Goal: Task Accomplishment & Management: Manage account settings

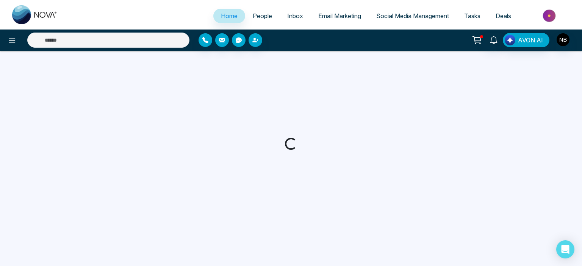
select select "*"
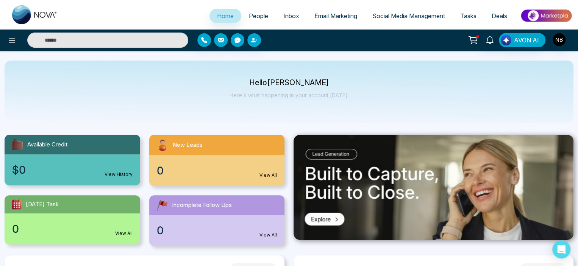
click at [325, 14] on span "Email Marketing" at bounding box center [335, 16] width 43 height 8
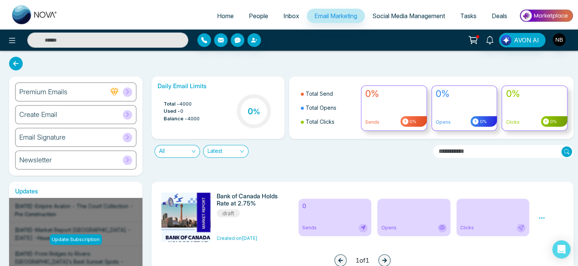
click at [48, 140] on h6 "Email Signature" at bounding box center [42, 137] width 46 height 8
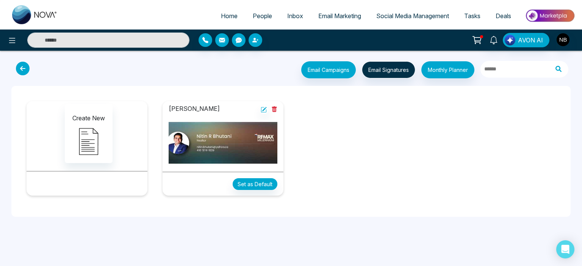
click at [254, 151] on img at bounding box center [222, 143] width 109 height 46
click at [245, 141] on img at bounding box center [222, 143] width 109 height 46
click at [262, 110] on icon at bounding box center [264, 109] width 5 height 5
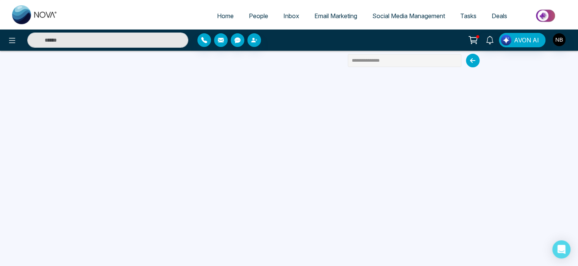
click at [416, 63] on input "**********" at bounding box center [405, 60] width 114 height 13
type input "**********"
click at [321, 18] on span "Email Marketing" at bounding box center [335, 16] width 43 height 8
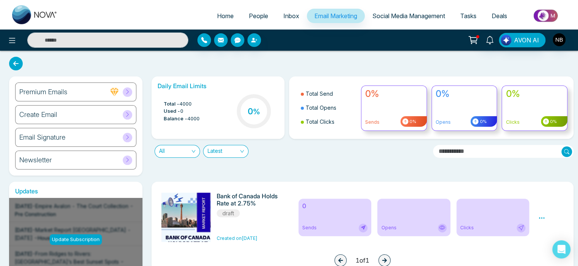
click at [284, 18] on span "Inbox" at bounding box center [291, 16] width 16 height 8
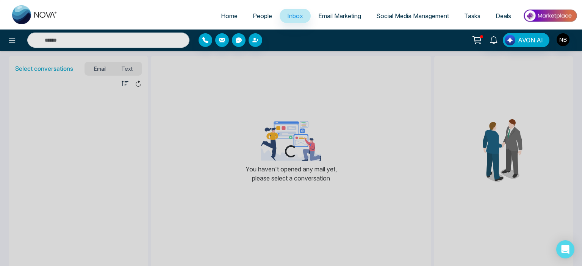
click at [415, 16] on span "Social Media Management" at bounding box center [412, 16] width 73 height 8
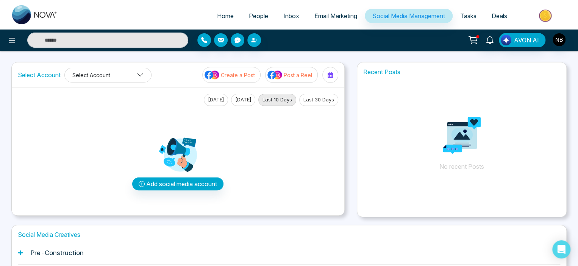
click at [120, 68] on button "Select Account" at bounding box center [107, 75] width 87 height 15
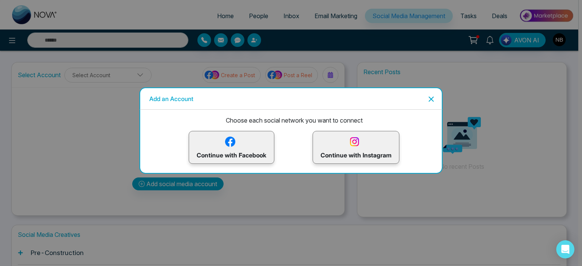
click at [370, 150] on p "Continue with Instagram" at bounding box center [355, 147] width 71 height 25
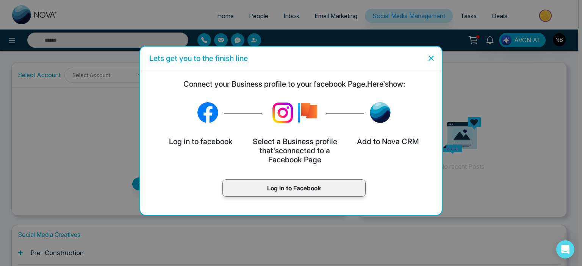
click at [291, 192] on p "Log in to Facebook" at bounding box center [293, 188] width 127 height 9
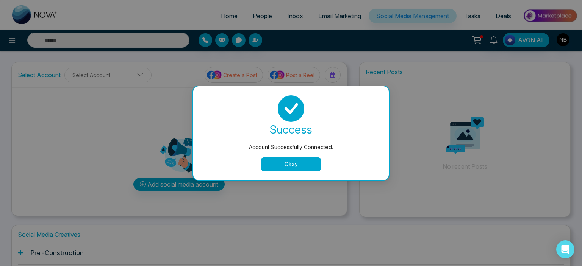
click at [304, 163] on button "Okay" at bounding box center [291, 165] width 61 height 14
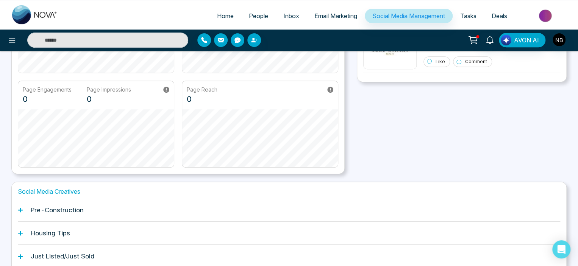
scroll to position [173, 0]
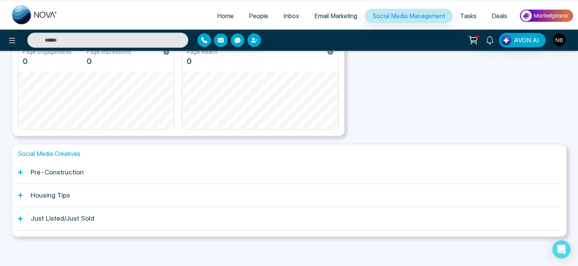
click at [86, 187] on div "Housing Tips" at bounding box center [289, 195] width 542 height 23
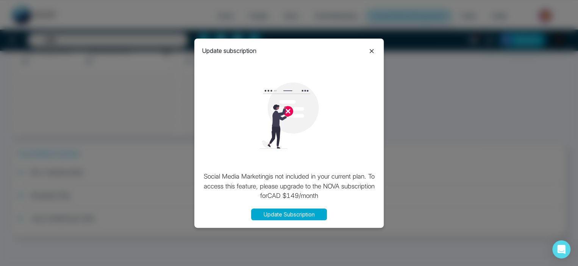
click at [371, 50] on icon at bounding box center [371, 51] width 9 height 9
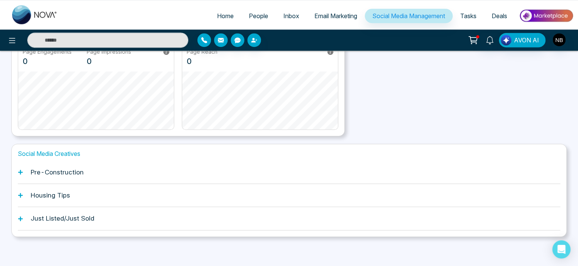
click at [21, 220] on icon at bounding box center [20, 218] width 5 height 5
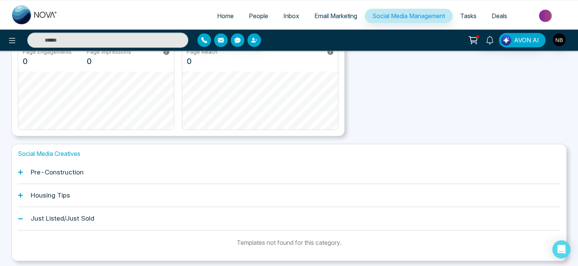
click at [20, 195] on icon at bounding box center [20, 195] width 5 height 5
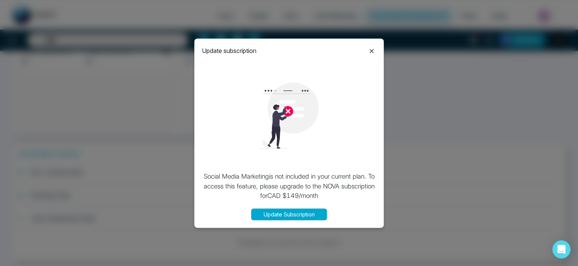
click at [372, 50] on icon at bounding box center [372, 51] width 4 height 4
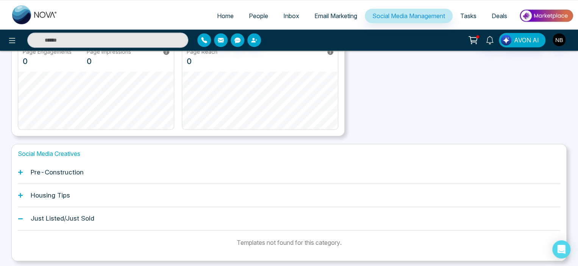
click at [22, 173] on icon at bounding box center [20, 172] width 5 height 5
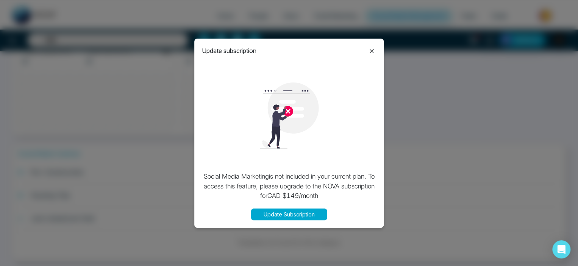
click at [372, 50] on icon at bounding box center [372, 51] width 4 height 4
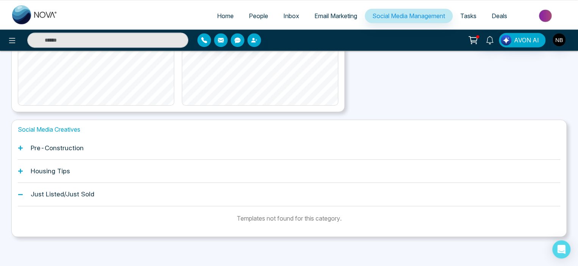
scroll to position [0, 0]
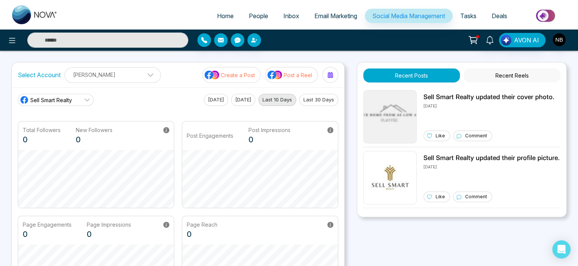
click at [504, 77] on button "Recent Reels" at bounding box center [511, 76] width 97 height 14
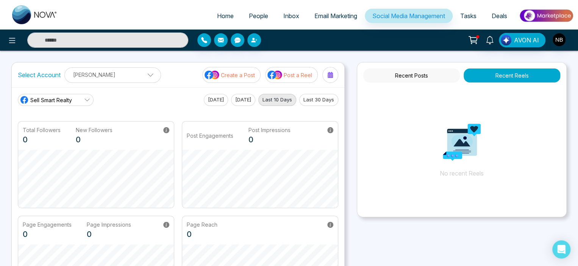
click at [426, 75] on button "Recent Posts" at bounding box center [411, 76] width 97 height 14
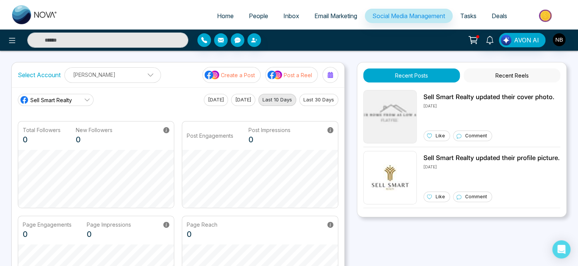
click at [144, 74] on span at bounding box center [147, 76] width 7 height 7
click at [173, 76] on div "Select Account Nitin R Bhutani Nitin R Bhutani Add Social Accounts Create a Pos…" at bounding box center [178, 74] width 332 height 25
click at [470, 41] on icon at bounding box center [473, 40] width 11 height 11
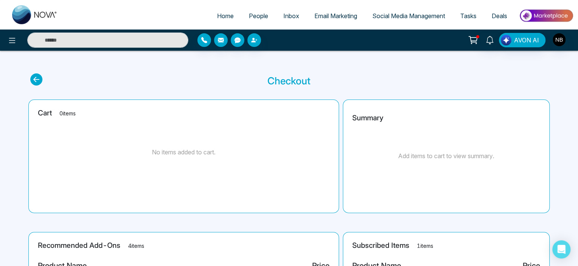
click at [394, 20] on link "Social Media Management" at bounding box center [409, 16] width 88 height 14
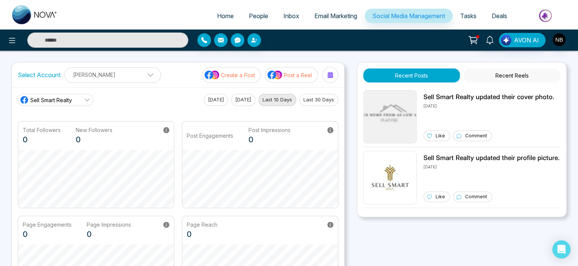
click at [510, 76] on button "Recent Reels" at bounding box center [511, 76] width 97 height 14
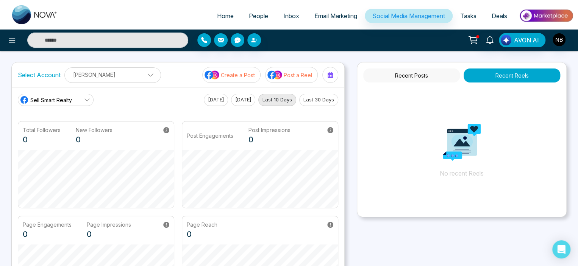
click at [409, 72] on button "Recent Posts" at bounding box center [411, 76] width 97 height 14
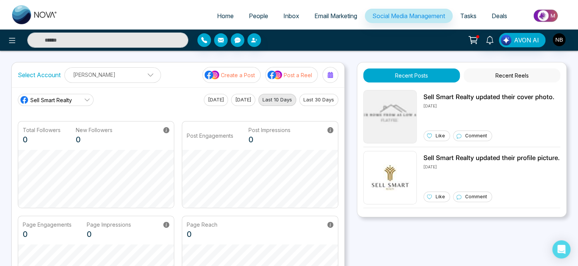
click at [335, 20] on link "Email Marketing" at bounding box center [336, 16] width 58 height 14
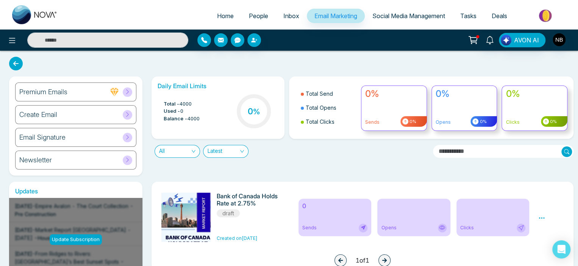
click at [129, 137] on icon at bounding box center [128, 137] width 6 height 6
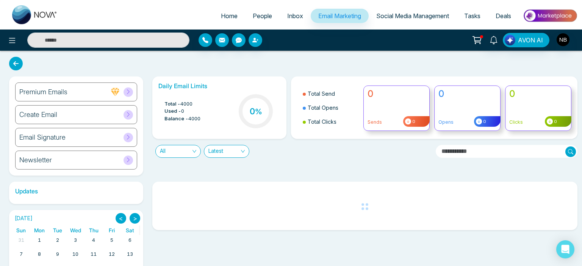
click at [126, 115] on icon at bounding box center [128, 115] width 6 height 6
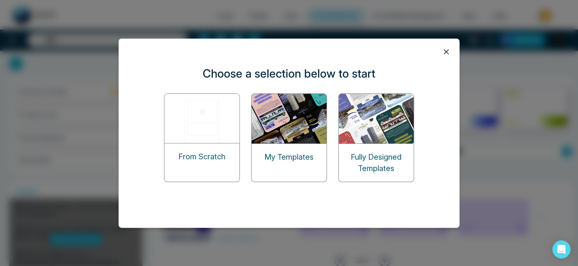
click at [398, 159] on p "Fully Designed Templates" at bounding box center [376, 162] width 75 height 23
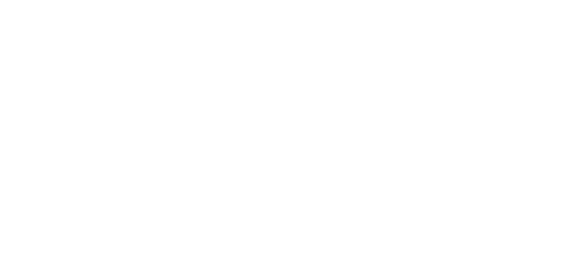
select select "*"
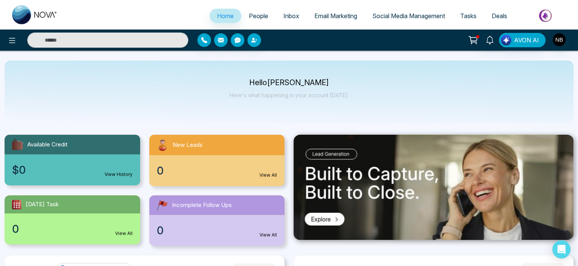
click at [339, 10] on link "Email Marketing" at bounding box center [336, 16] width 58 height 14
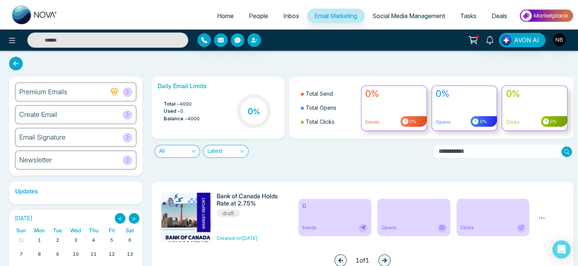
click at [131, 112] on span at bounding box center [127, 114] width 9 height 9
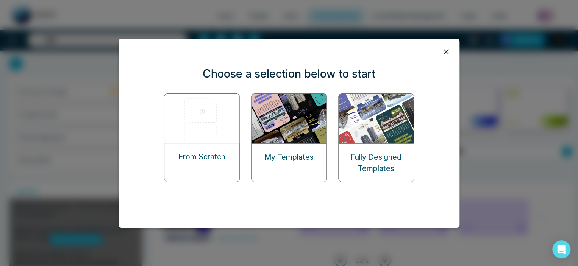
click at [267, 157] on p "My Templates" at bounding box center [288, 156] width 49 height 11
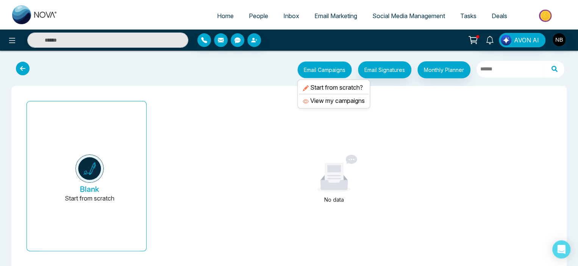
click at [305, 66] on button "Email Campaigns" at bounding box center [324, 69] width 55 height 17
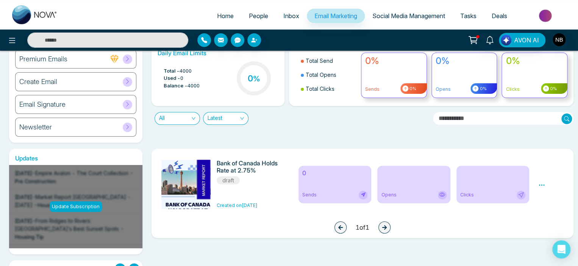
scroll to position [4, 0]
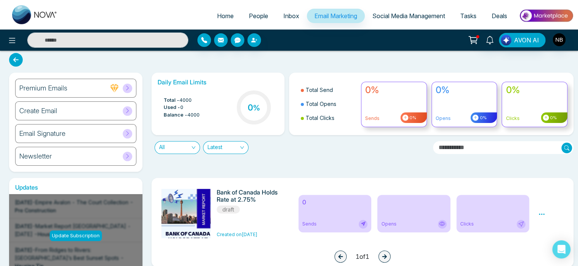
click at [536, 215] on div "Preview Edit Delete" at bounding box center [551, 213] width 34 height 49
click at [541, 213] on icon at bounding box center [541, 214] width 7 height 7
click at [547, 247] on span "Delete" at bounding box center [552, 247] width 17 height 6
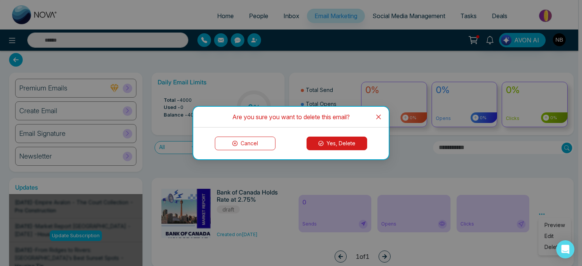
click at [257, 142] on button "Cancel" at bounding box center [245, 144] width 61 height 14
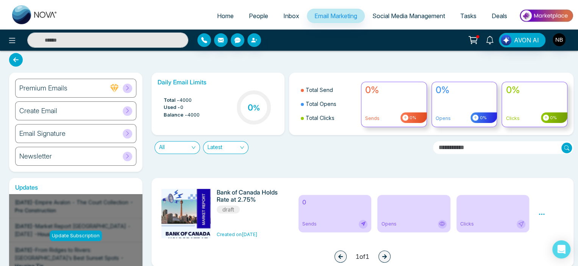
click at [129, 86] on icon at bounding box center [128, 88] width 6 height 6
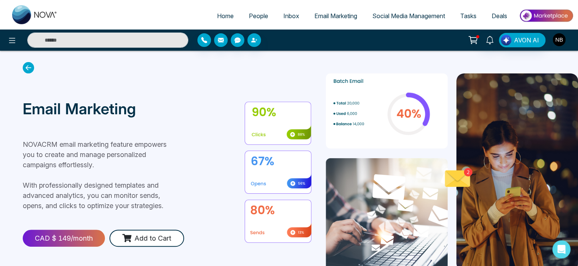
click at [559, 41] on img "button" at bounding box center [558, 39] width 13 height 13
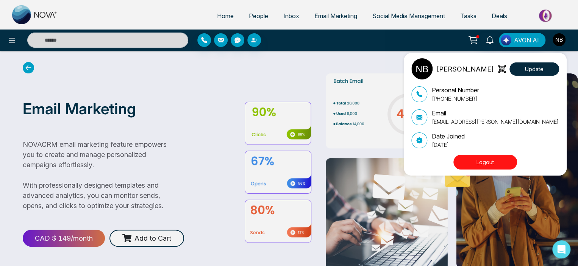
click at [557, 44] on div "Nitin R Bhutani Update Personal Number +14165741839 Email nitin.bhutani@yahoo.c…" at bounding box center [289, 133] width 578 height 266
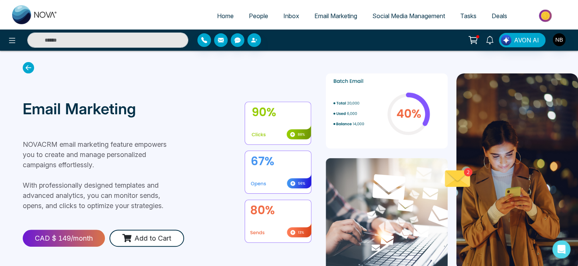
click at [220, 15] on span "Home" at bounding box center [225, 16] width 17 height 8
select select "*"
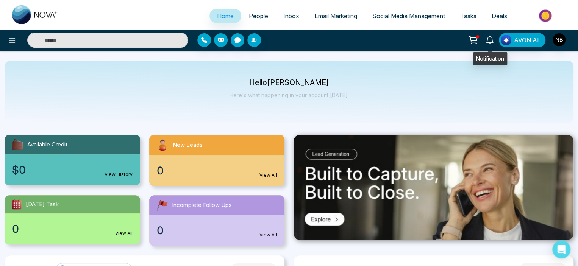
click at [486, 42] on icon at bounding box center [489, 40] width 8 height 8
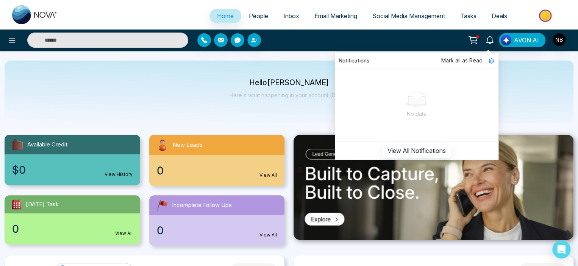
click at [470, 44] on icon at bounding box center [473, 40] width 11 height 11
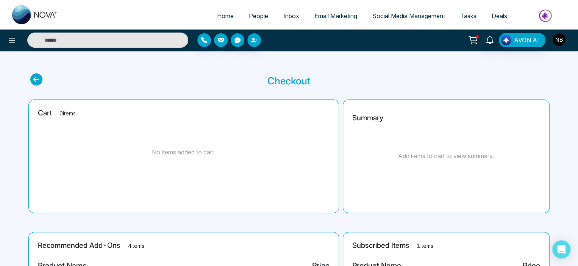
click at [565, 41] on button "button" at bounding box center [559, 40] width 14 height 14
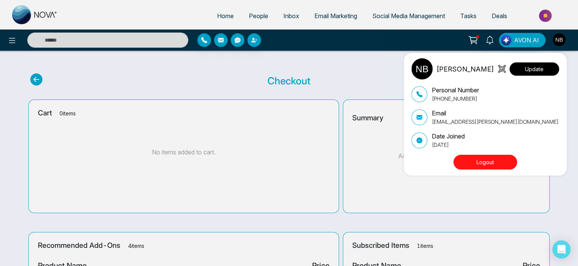
click at [538, 67] on button "Update" at bounding box center [534, 68] width 50 height 13
select select
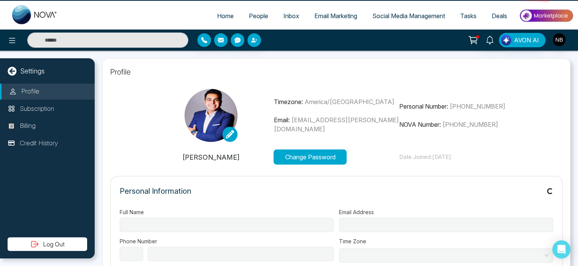
type input "**********"
select select "**"
type input "**********"
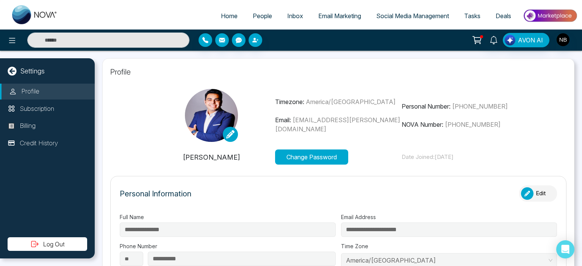
type input "**********"
click at [340, 127] on span "nitin.bhutani@yahoo.ca" at bounding box center [337, 124] width 125 height 17
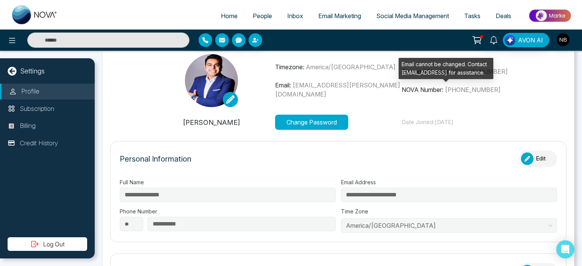
scroll to position [34, 0]
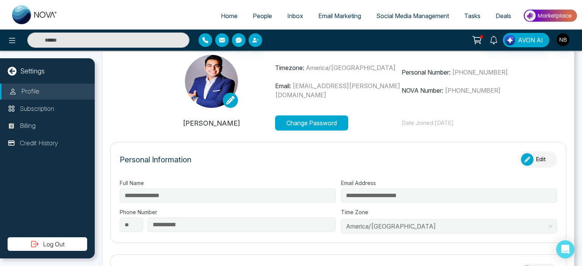
click at [540, 159] on button "Edit" at bounding box center [538, 159] width 38 height 16
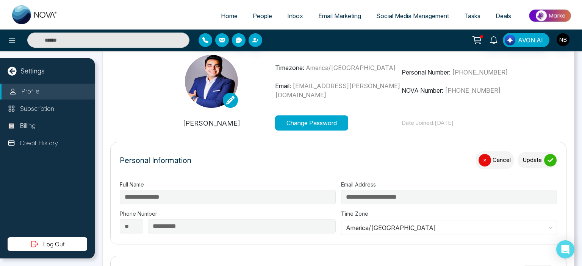
click at [547, 159] on icon "submit" at bounding box center [550, 161] width 6 height 6
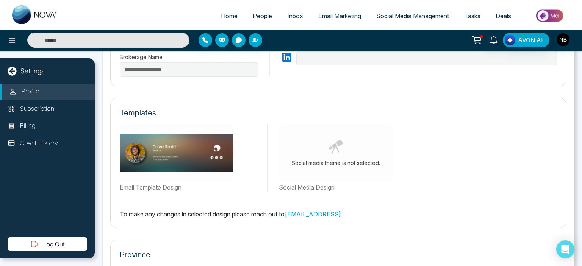
scroll to position [415, 0]
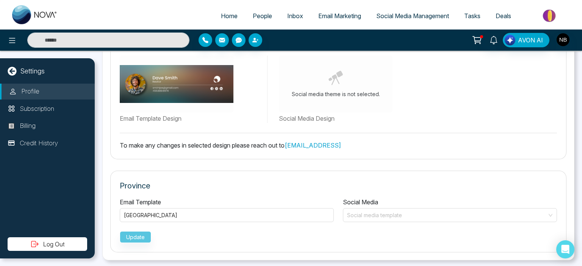
click at [256, 17] on span "People" at bounding box center [262, 16] width 19 height 8
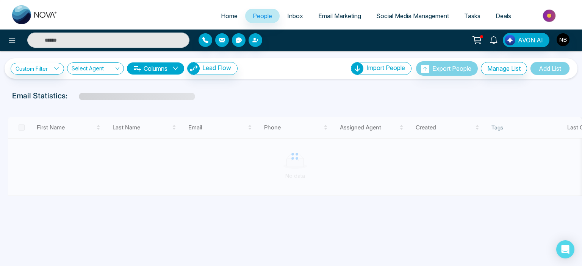
click at [221, 18] on span "Home" at bounding box center [229, 16] width 17 height 8
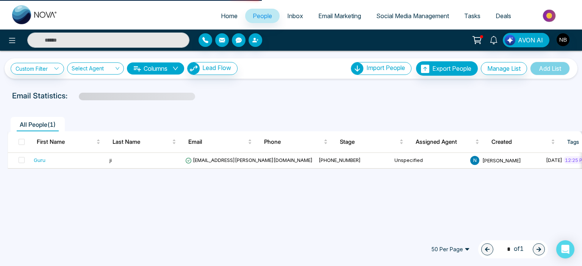
select select "*"
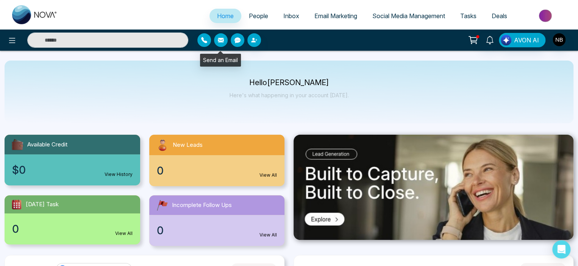
click at [220, 43] on icon "button" at bounding box center [221, 40] width 6 height 6
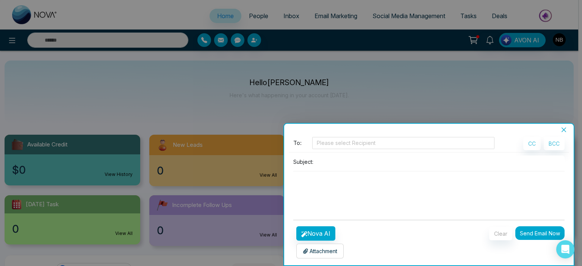
click at [240, 45] on div at bounding box center [291, 133] width 582 height 266
click at [562, 130] on icon "close" at bounding box center [563, 130] width 6 height 6
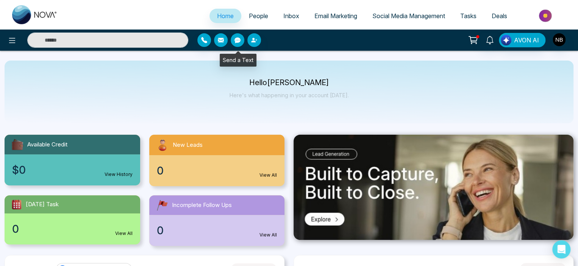
click at [233, 42] on button "button" at bounding box center [238, 40] width 14 height 14
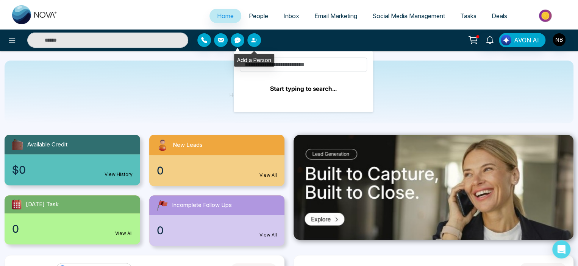
click at [255, 40] on icon "button" at bounding box center [256, 40] width 2 height 2
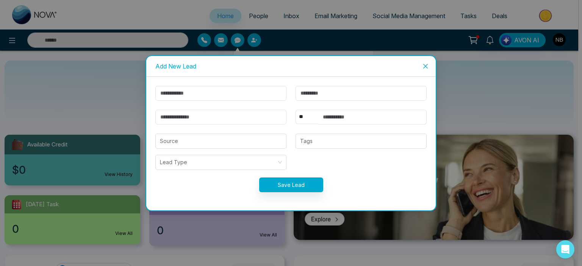
click at [424, 66] on icon "close" at bounding box center [425, 66] width 6 height 6
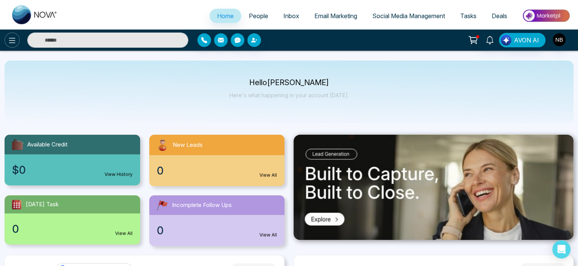
click at [11, 37] on icon at bounding box center [12, 40] width 9 height 9
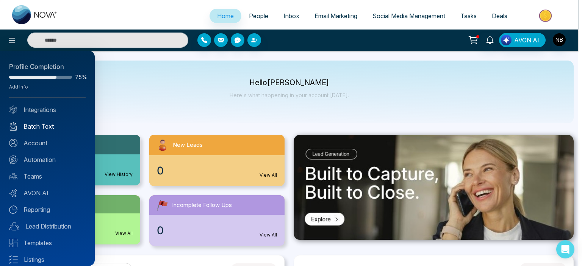
click at [39, 126] on link "Batch Text" at bounding box center [47, 126] width 76 height 9
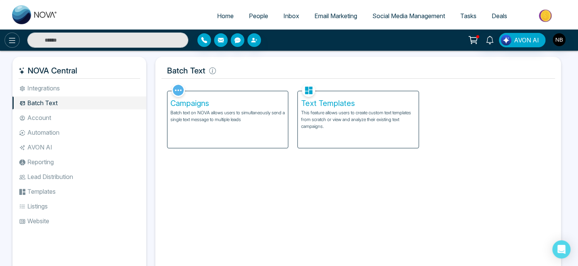
click at [12, 45] on button at bounding box center [12, 40] width 15 height 15
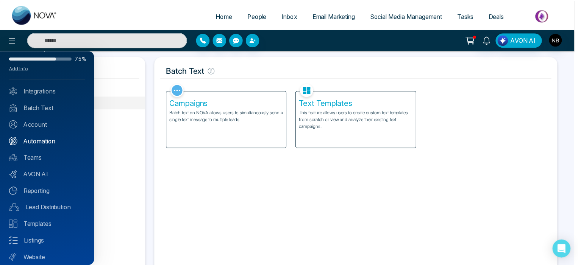
scroll to position [40, 0]
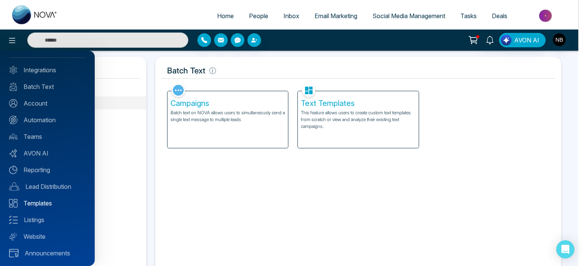
click at [42, 206] on link "Templates" at bounding box center [47, 203] width 76 height 9
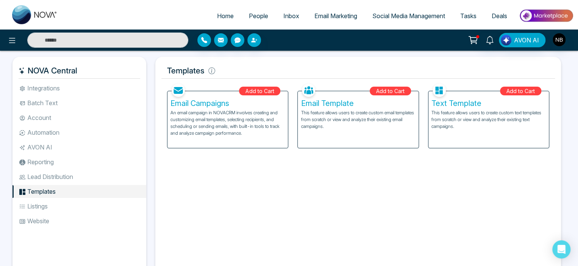
click at [279, 136] on p "An email campaign in NOVACRM involves creating and customizing email templates,…" at bounding box center [227, 122] width 114 height 27
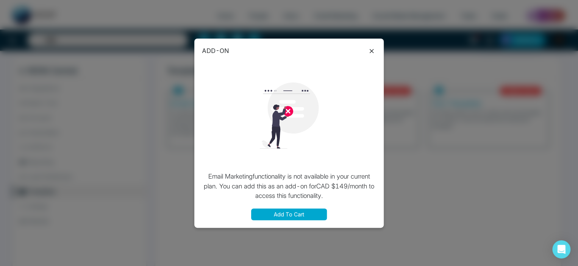
click at [371, 50] on icon at bounding box center [371, 51] width 9 height 9
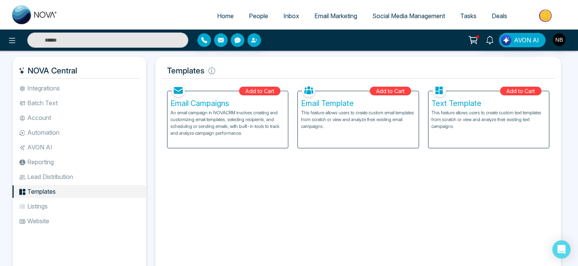
click at [335, 105] on h5 "Email Template" at bounding box center [358, 103] width 114 height 9
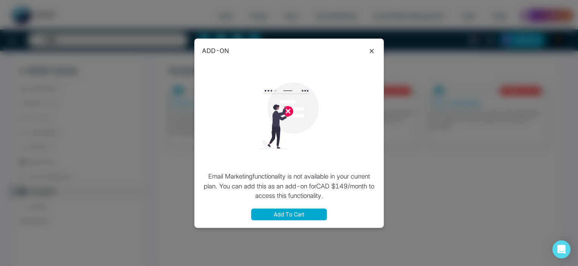
click at [372, 53] on icon at bounding box center [371, 51] width 9 height 9
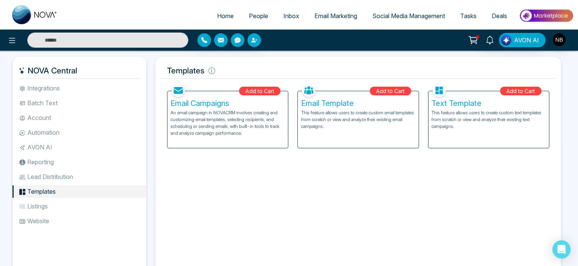
click at [502, 98] on div "Text Template This feature allows users to create custom text templates from sc…" at bounding box center [488, 119] width 120 height 57
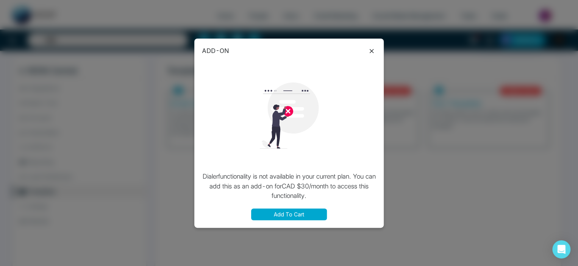
click at [372, 51] on icon at bounding box center [371, 51] width 9 height 9
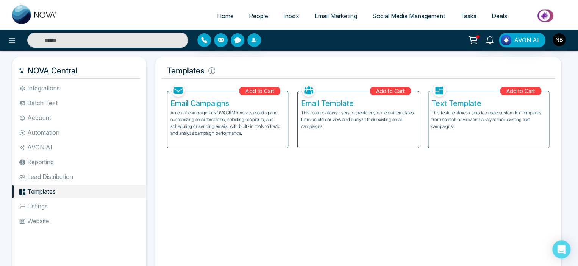
click at [37, 209] on li "Listings" at bounding box center [79, 206] width 134 height 13
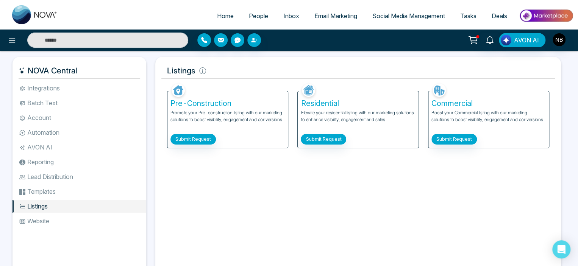
click at [204, 113] on p "Promote your Pre-construction listing with our marketing solutions to boost vis…" at bounding box center [227, 119] width 114 height 21
click at [195, 140] on button "Submit Request" at bounding box center [192, 139] width 45 height 11
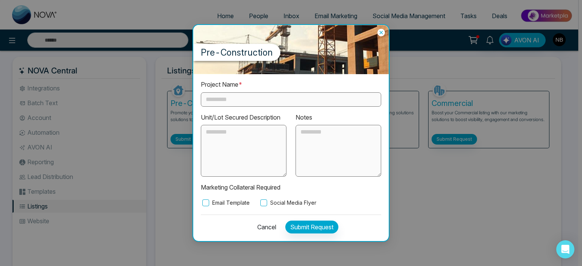
click at [229, 102] on input "text" at bounding box center [291, 99] width 180 height 14
click at [271, 224] on button "Cancel" at bounding box center [264, 227] width 23 height 13
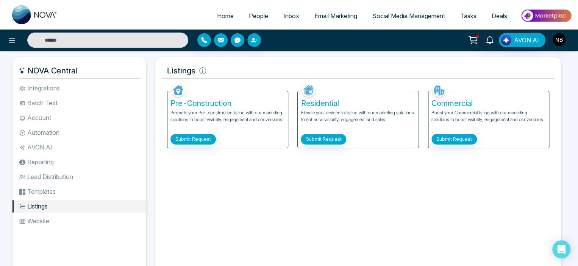
click at [58, 217] on li "Website" at bounding box center [79, 221] width 134 height 13
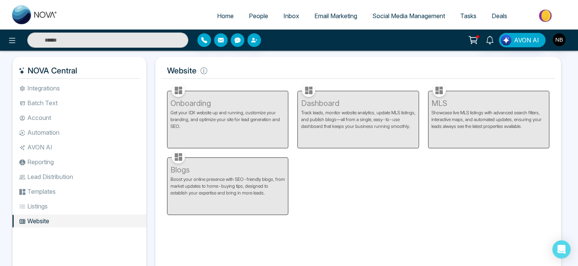
click at [55, 189] on li "Templates" at bounding box center [79, 191] width 134 height 13
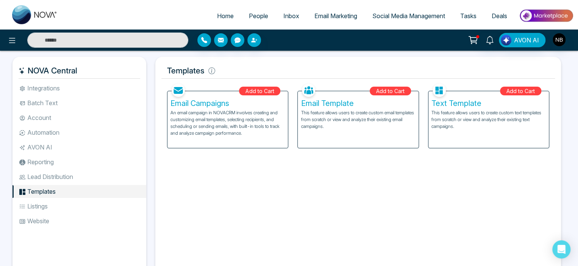
click at [50, 178] on li "Lead Distribution" at bounding box center [79, 176] width 134 height 13
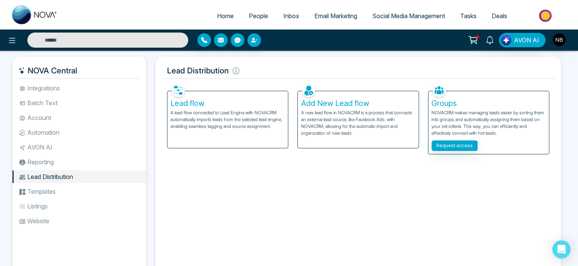
click at [42, 161] on li "Reporting" at bounding box center [79, 162] width 134 height 13
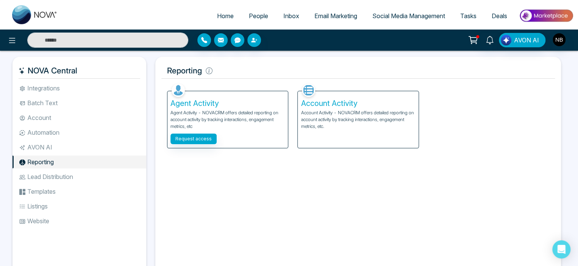
click at [42, 145] on li "AVON AI" at bounding box center [79, 147] width 134 height 13
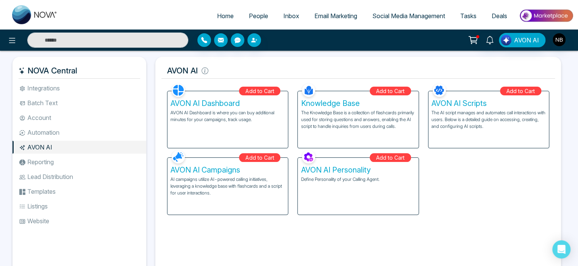
click at [42, 137] on li "Automation" at bounding box center [79, 132] width 134 height 13
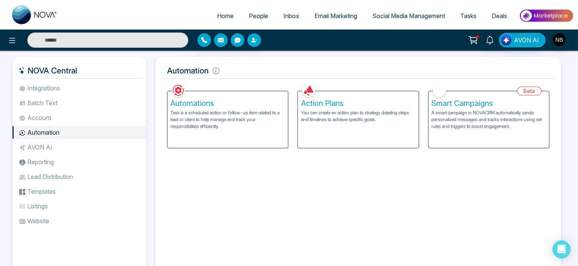
click at [233, 104] on h5 "Automations" at bounding box center [227, 103] width 114 height 9
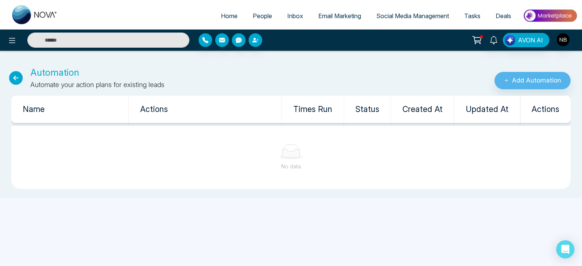
click at [18, 73] on icon at bounding box center [16, 78] width 14 height 14
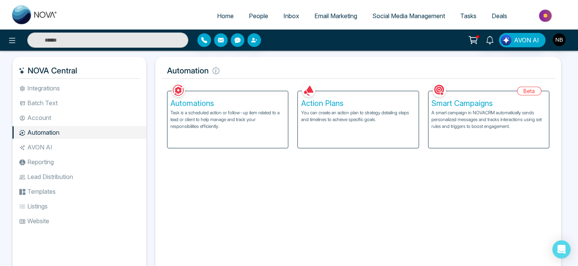
click at [51, 117] on li "Account" at bounding box center [79, 117] width 134 height 13
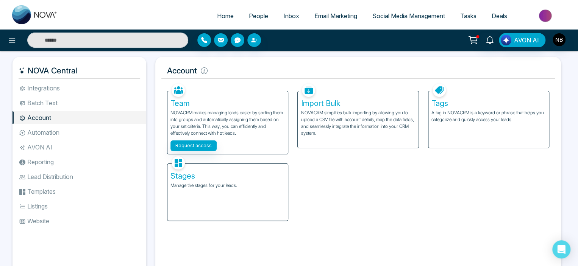
click at [100, 101] on li "Batch Text" at bounding box center [79, 103] width 134 height 13
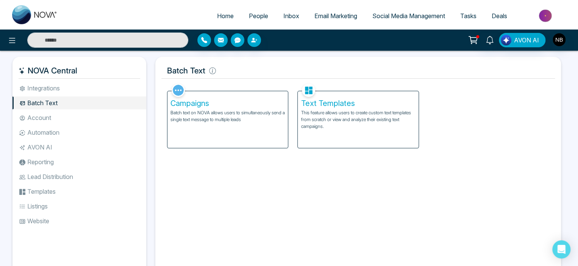
click at [65, 89] on li "Integrations" at bounding box center [79, 88] width 134 height 13
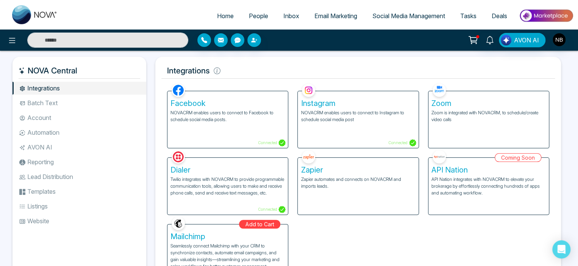
click at [254, 12] on span "People" at bounding box center [258, 16] width 19 height 8
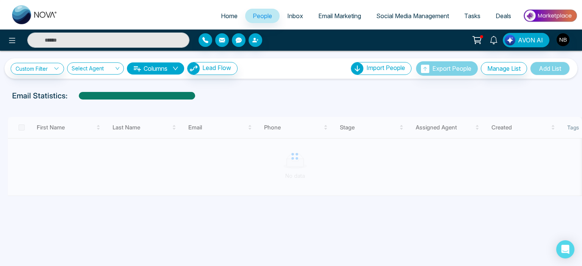
click at [427, 19] on span "Social Media Management" at bounding box center [412, 16] width 73 height 8
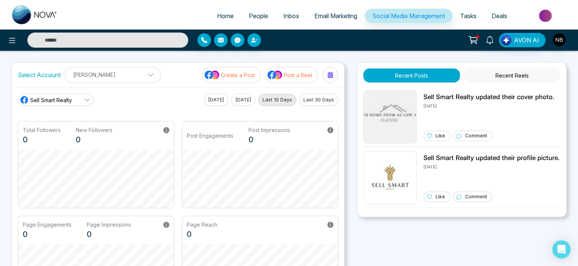
click at [75, 99] on link "Sell Smart Realty" at bounding box center [56, 100] width 76 height 12
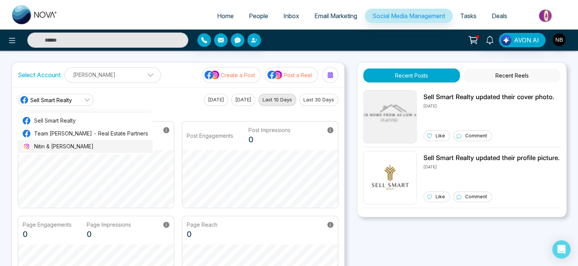
click at [69, 144] on span "Nitin & Surbhi Bhutani" at bounding box center [91, 146] width 114 height 8
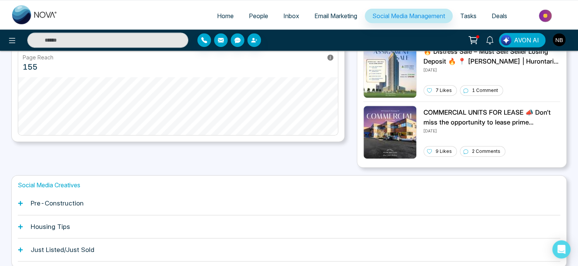
scroll to position [199, 0]
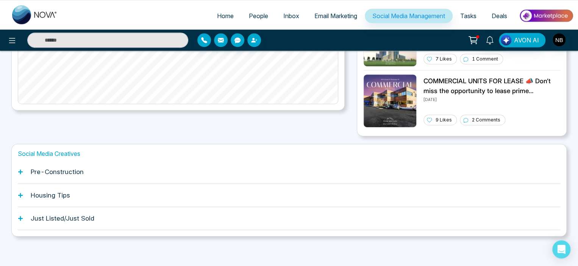
click at [63, 167] on div "Pre-Construction" at bounding box center [289, 172] width 542 height 23
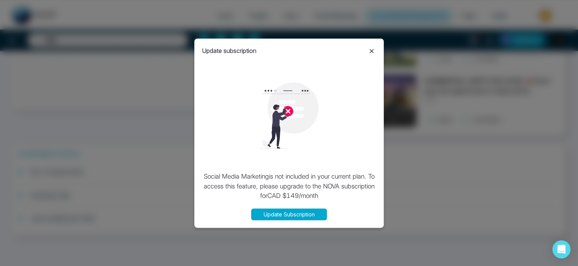
click at [370, 51] on icon at bounding box center [371, 51] width 9 height 9
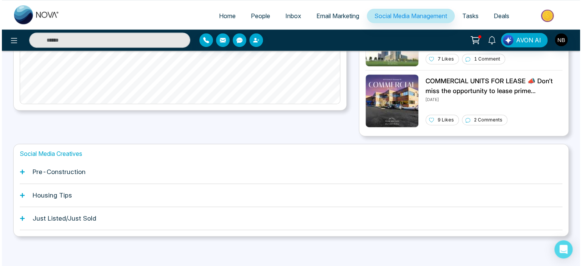
scroll to position [0, 0]
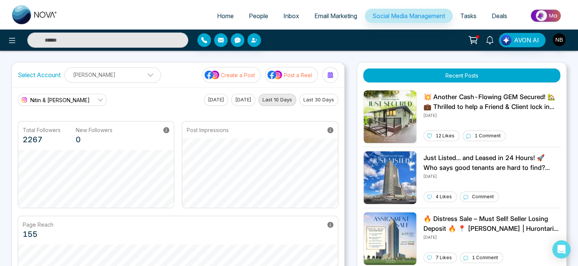
click at [476, 14] on link "Tasks" at bounding box center [467, 16] width 31 height 14
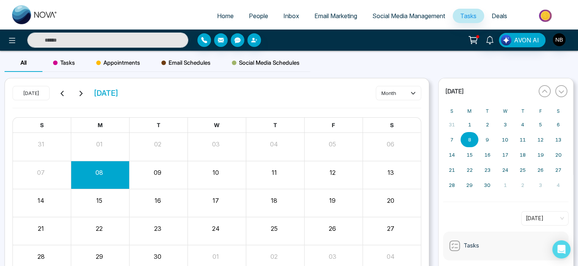
click at [497, 18] on span "Deals" at bounding box center [499, 16] width 16 height 8
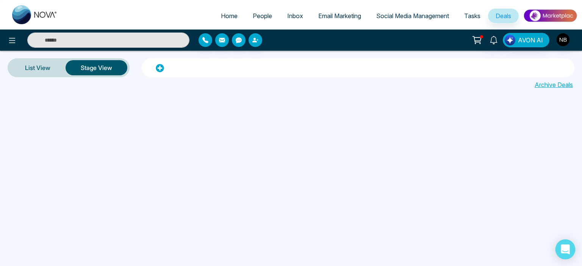
click at [566, 255] on div "Open Intercom Messenger" at bounding box center [565, 250] width 20 height 20
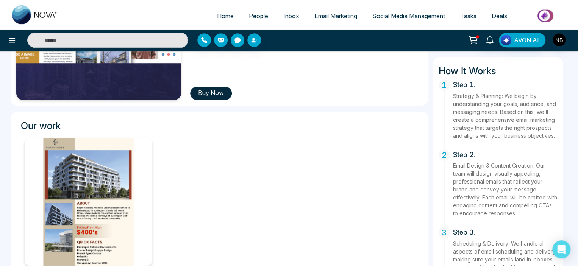
scroll to position [193, 0]
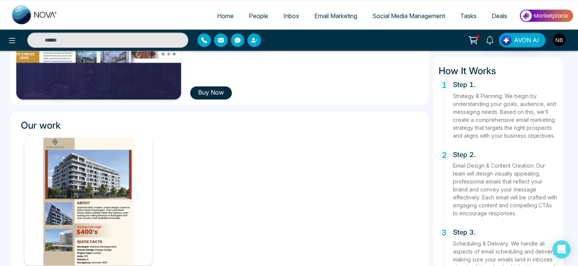
click at [224, 94] on button "Buy Now" at bounding box center [211, 92] width 42 height 13
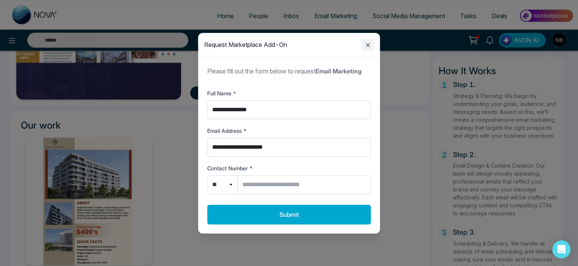
click at [368, 45] on icon "Close modal" at bounding box center [368, 45] width 4 height 4
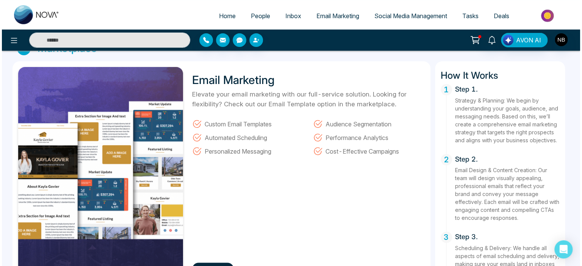
scroll to position [0, 0]
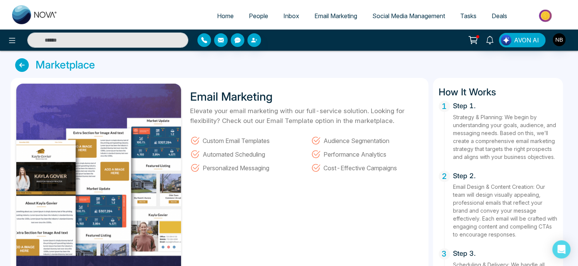
click at [227, 18] on span "Home" at bounding box center [225, 16] width 17 height 8
select select "*"
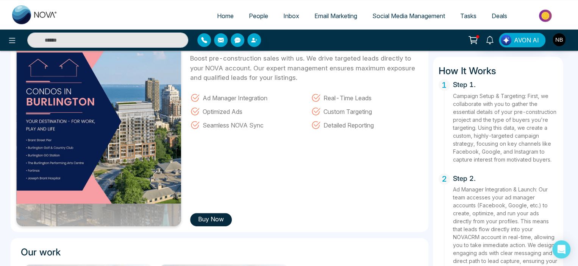
scroll to position [67, 0]
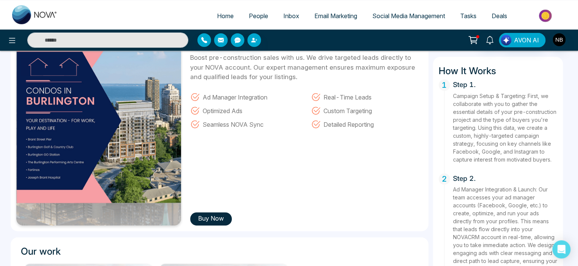
click at [210, 220] on button "Buy Now" at bounding box center [211, 218] width 42 height 13
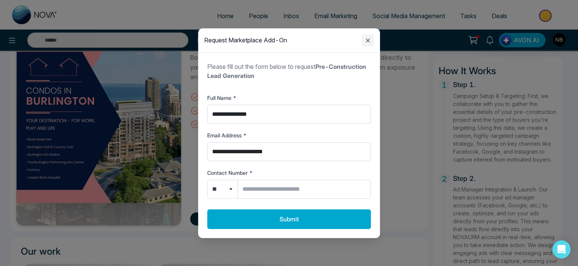
click at [368, 39] on icon "Close modal" at bounding box center [367, 40] width 9 height 9
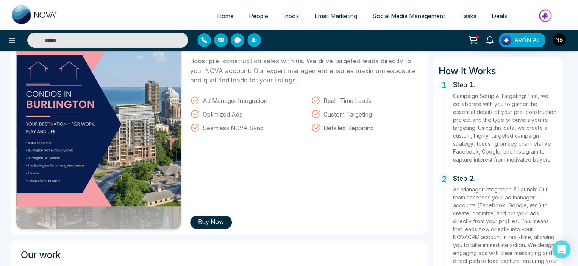
scroll to position [0, 0]
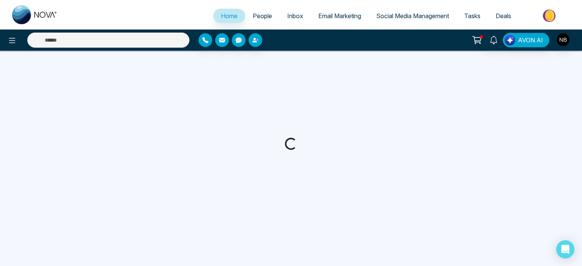
select select "*"
